Goal: Information Seeking & Learning: Learn about a topic

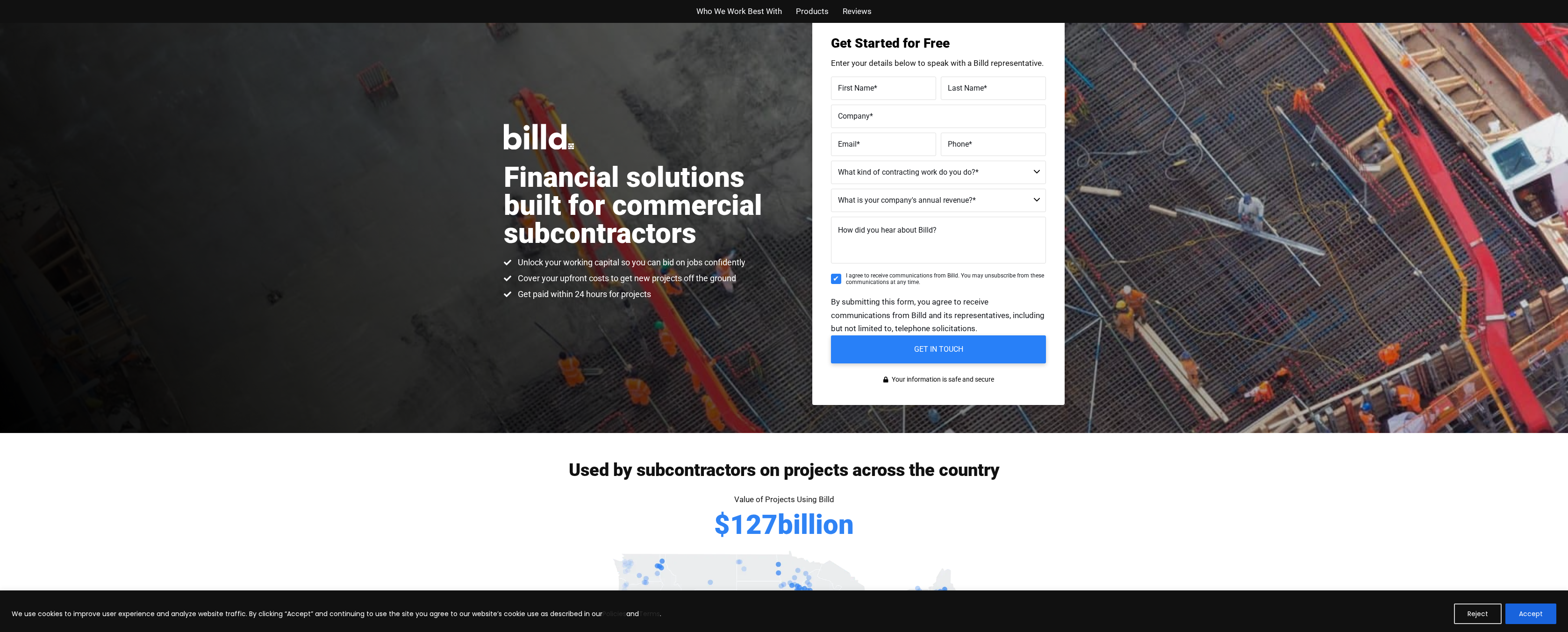
scroll to position [47, 0]
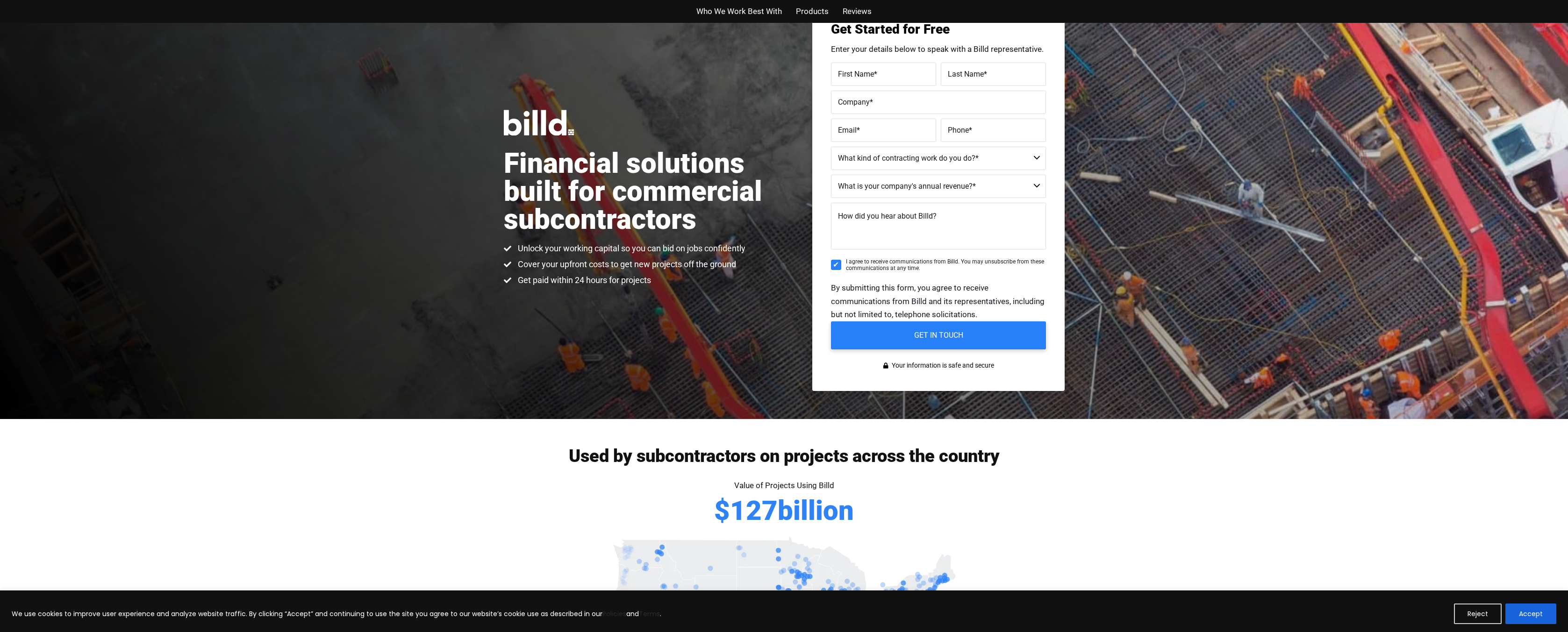
click at [827, 17] on span "Products" at bounding box center [813, 12] width 33 height 13
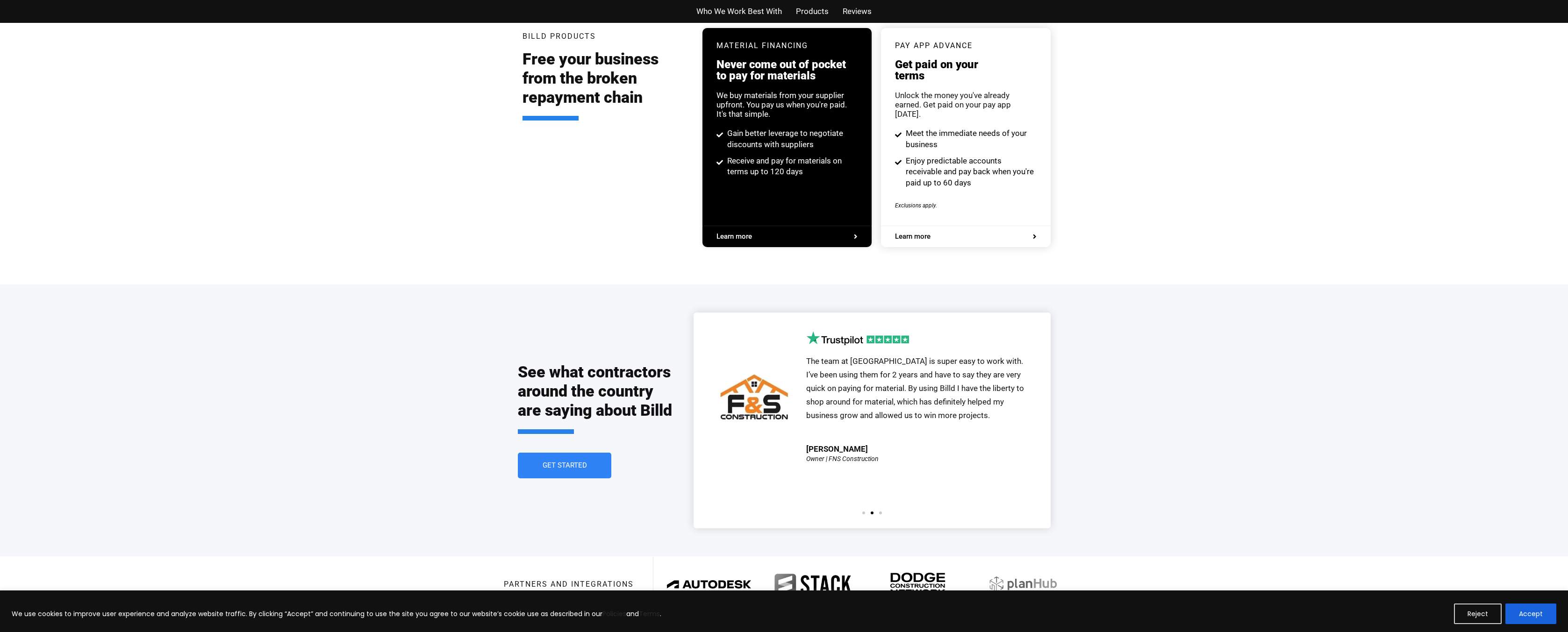
click at [859, 15] on span "Reviews" at bounding box center [857, 12] width 29 height 13
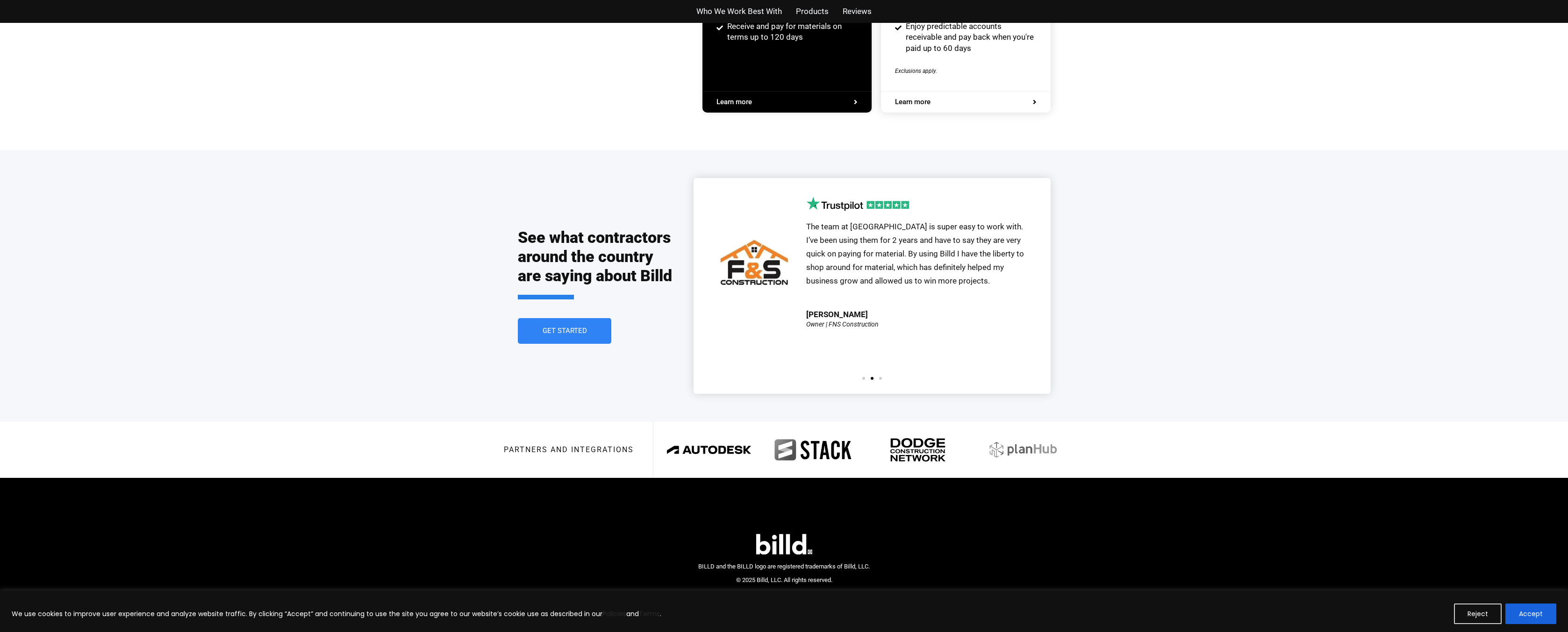
scroll to position [1956, 0]
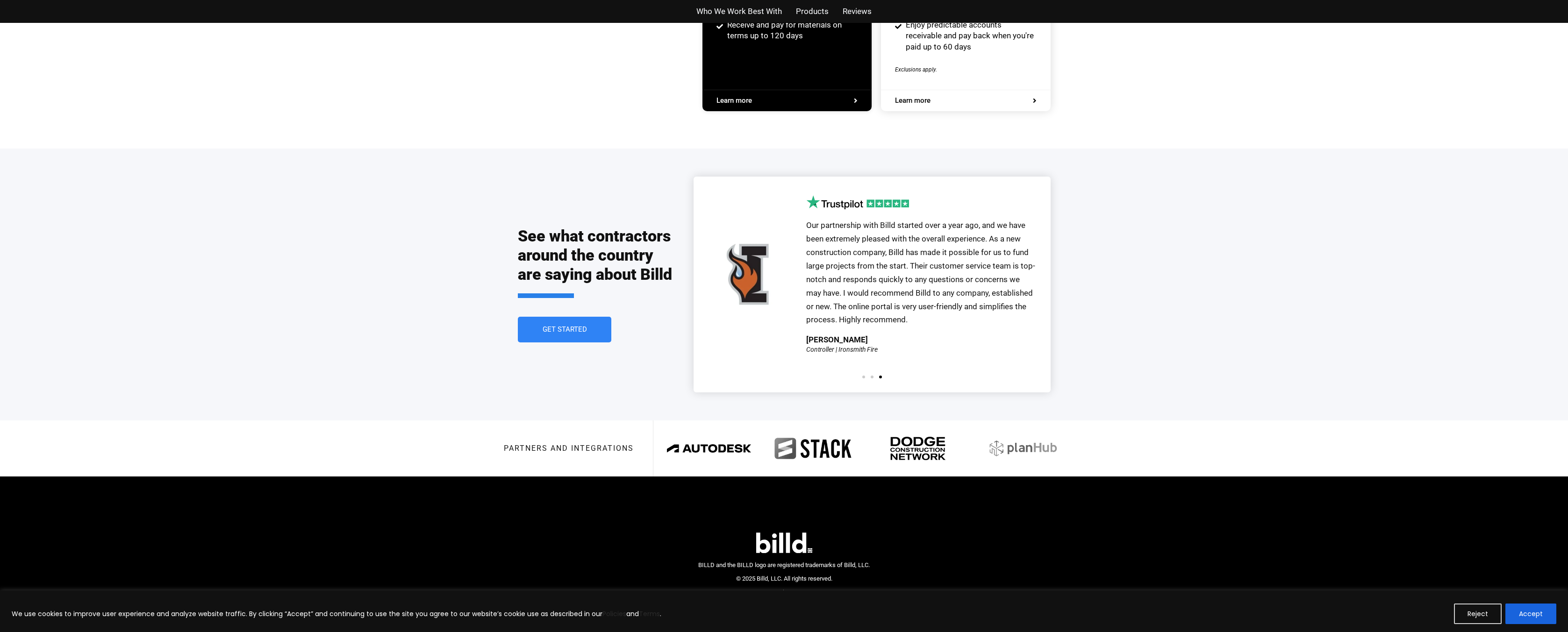
click at [785, 10] on ul "Who We Work Best With Products Reviews" at bounding box center [784, 12] width 547 height 13
click at [757, 13] on span "Who We Work Best With" at bounding box center [739, 12] width 86 height 13
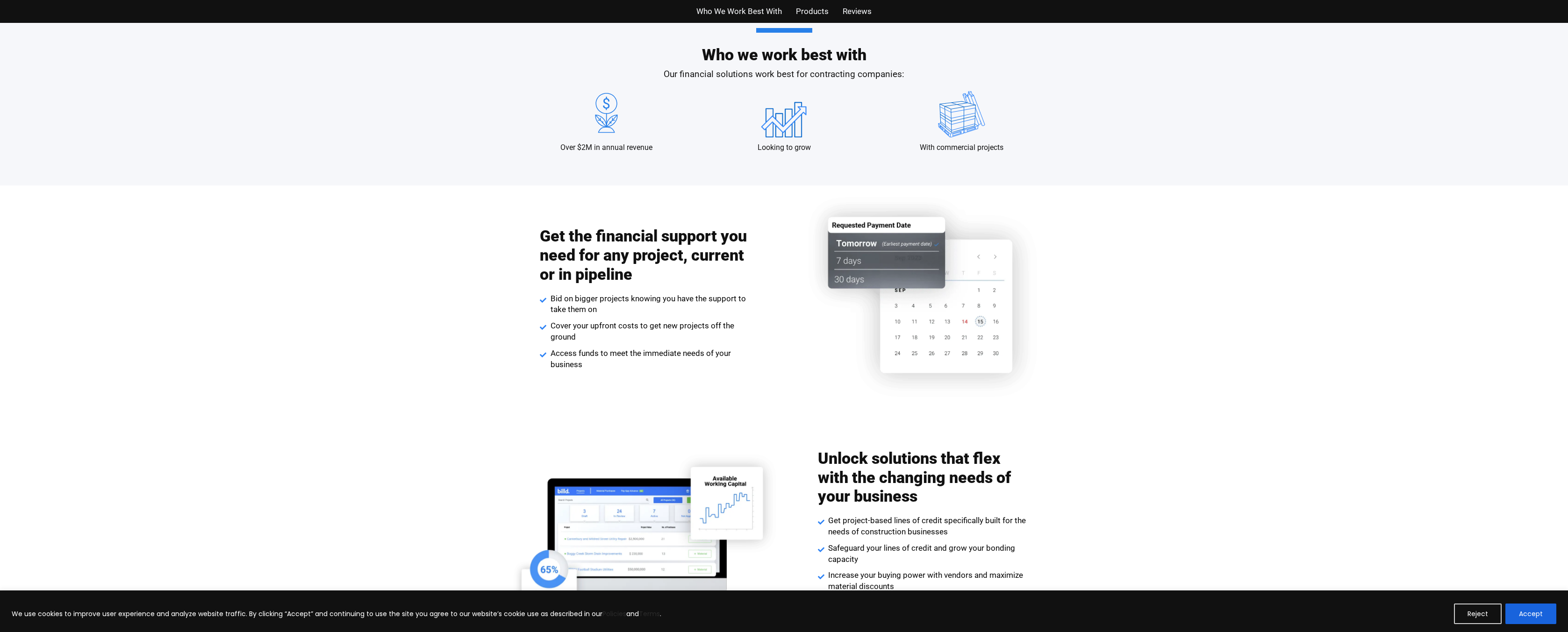
click at [819, 10] on span "Products" at bounding box center [813, 12] width 33 height 13
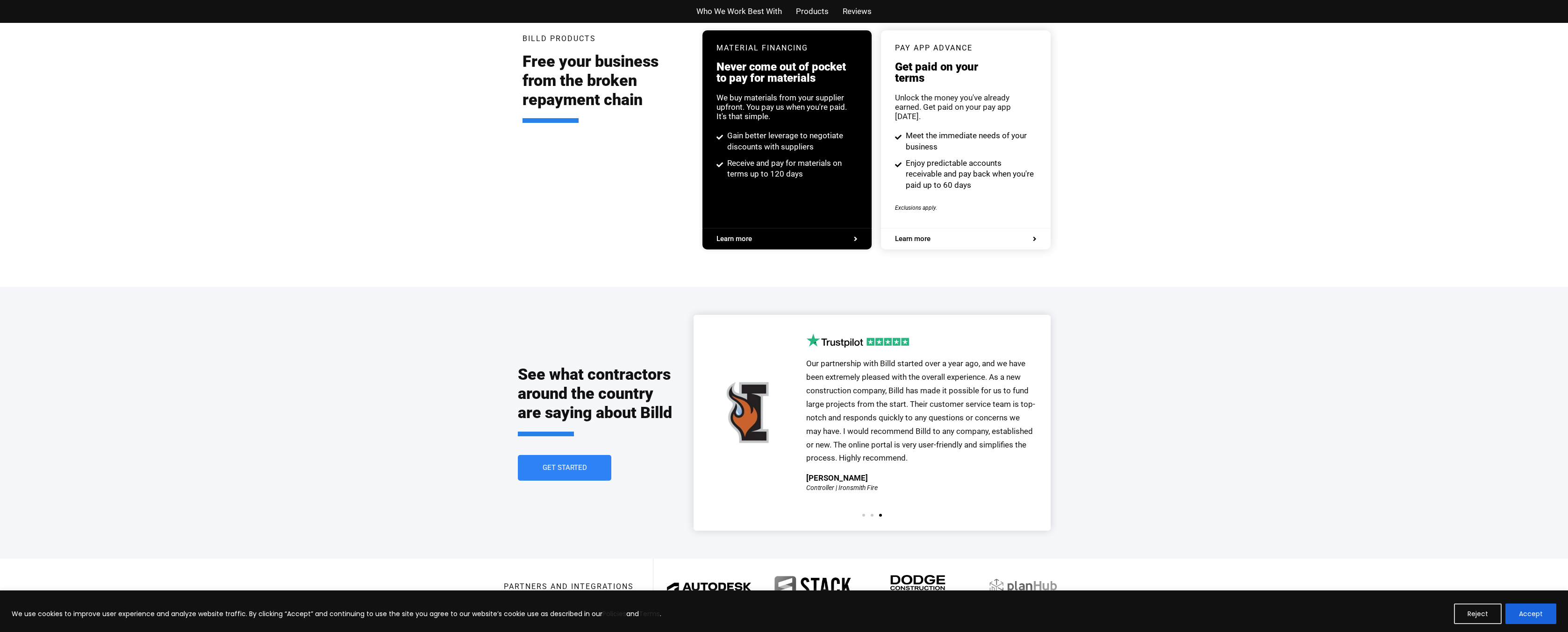
click at [855, 10] on span "Reviews" at bounding box center [857, 12] width 29 height 13
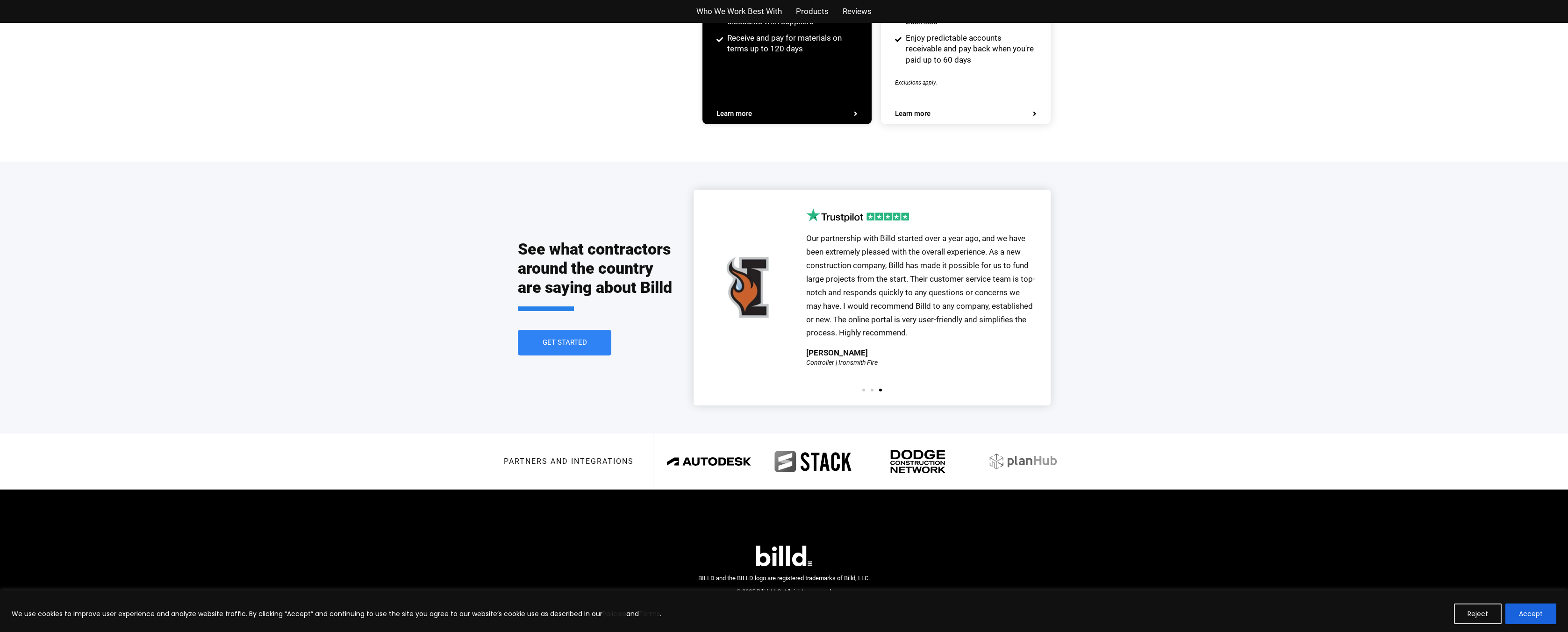
scroll to position [1956, 0]
